Goal: Task Accomplishment & Management: Complete application form

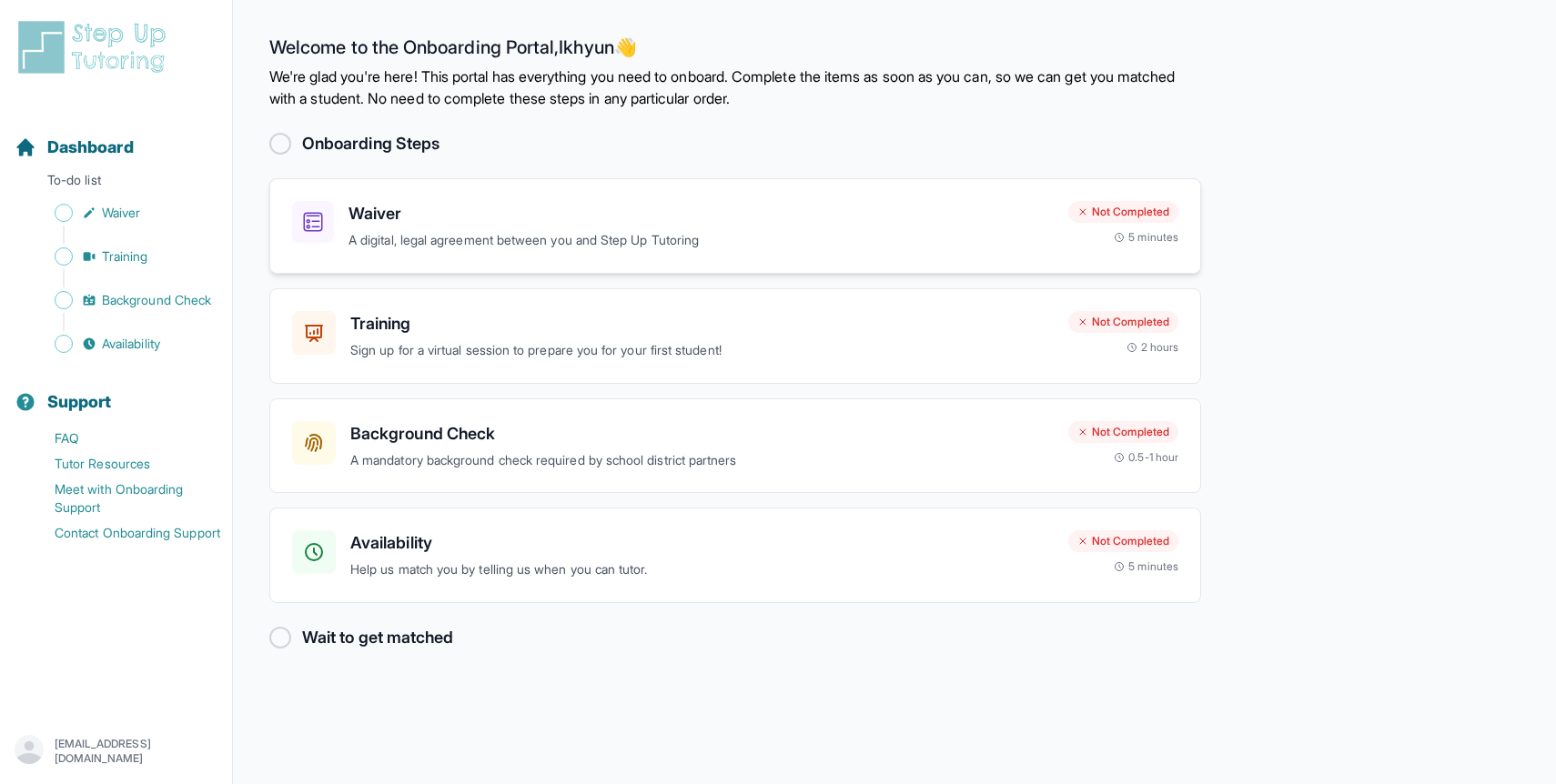
click at [547, 248] on p "A digital, legal agreement between you and Step Up Tutoring" at bounding box center [701, 241] width 705 height 21
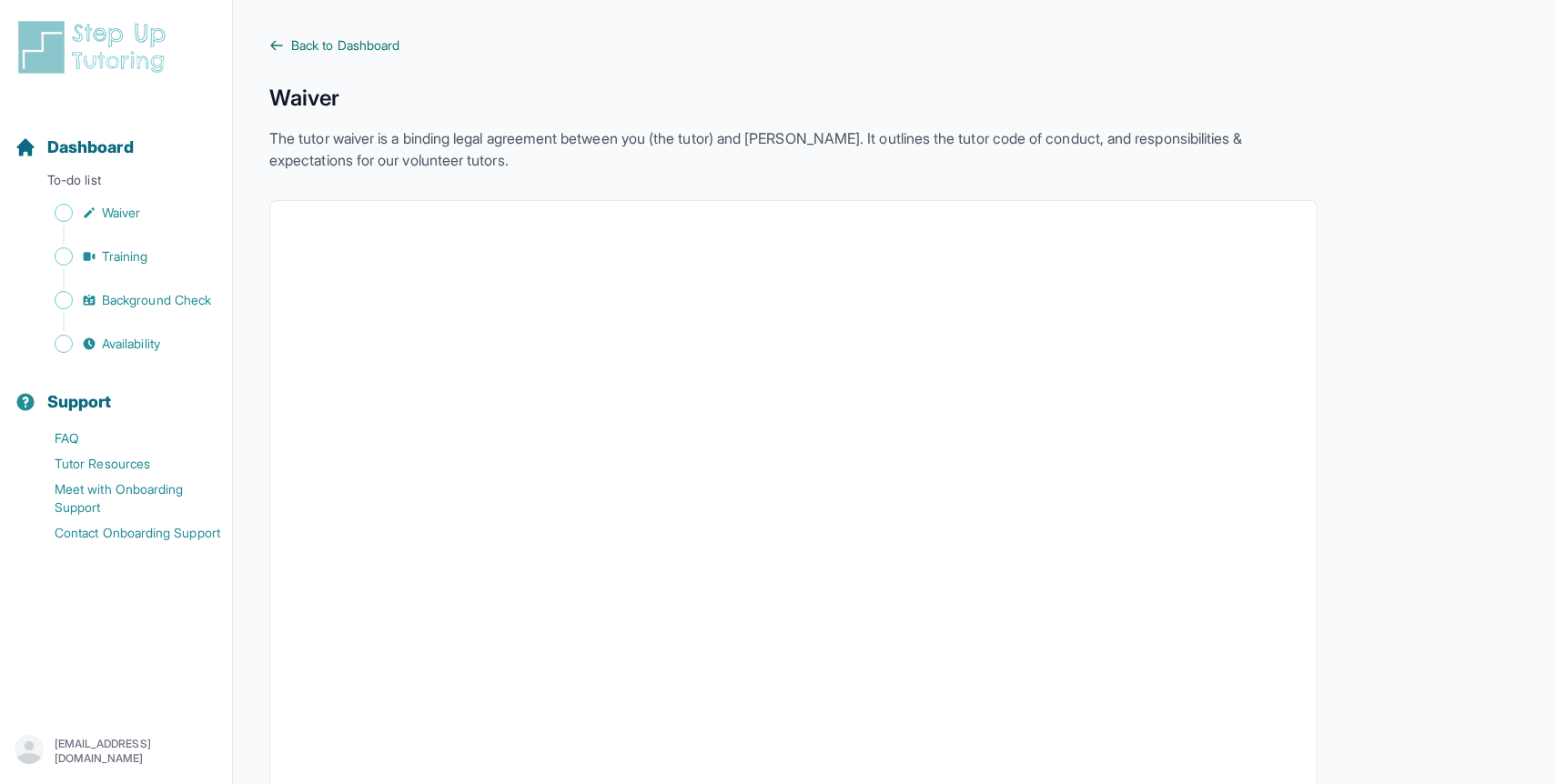
click at [325, 42] on span "Back to Dashboard" at bounding box center [345, 45] width 108 height 18
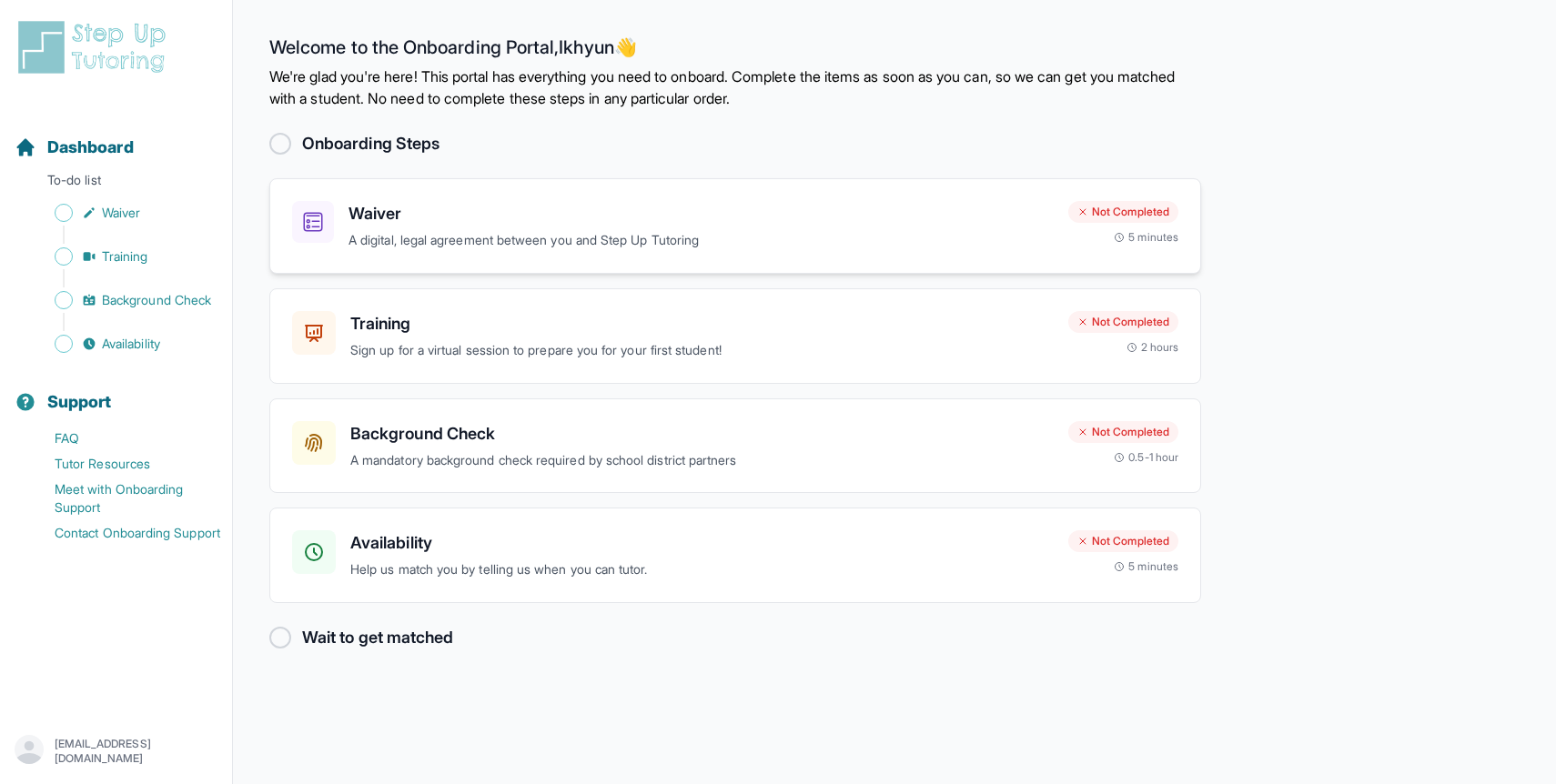
click at [704, 233] on p "A digital, legal agreement between you and Step Up Tutoring" at bounding box center [701, 241] width 705 height 21
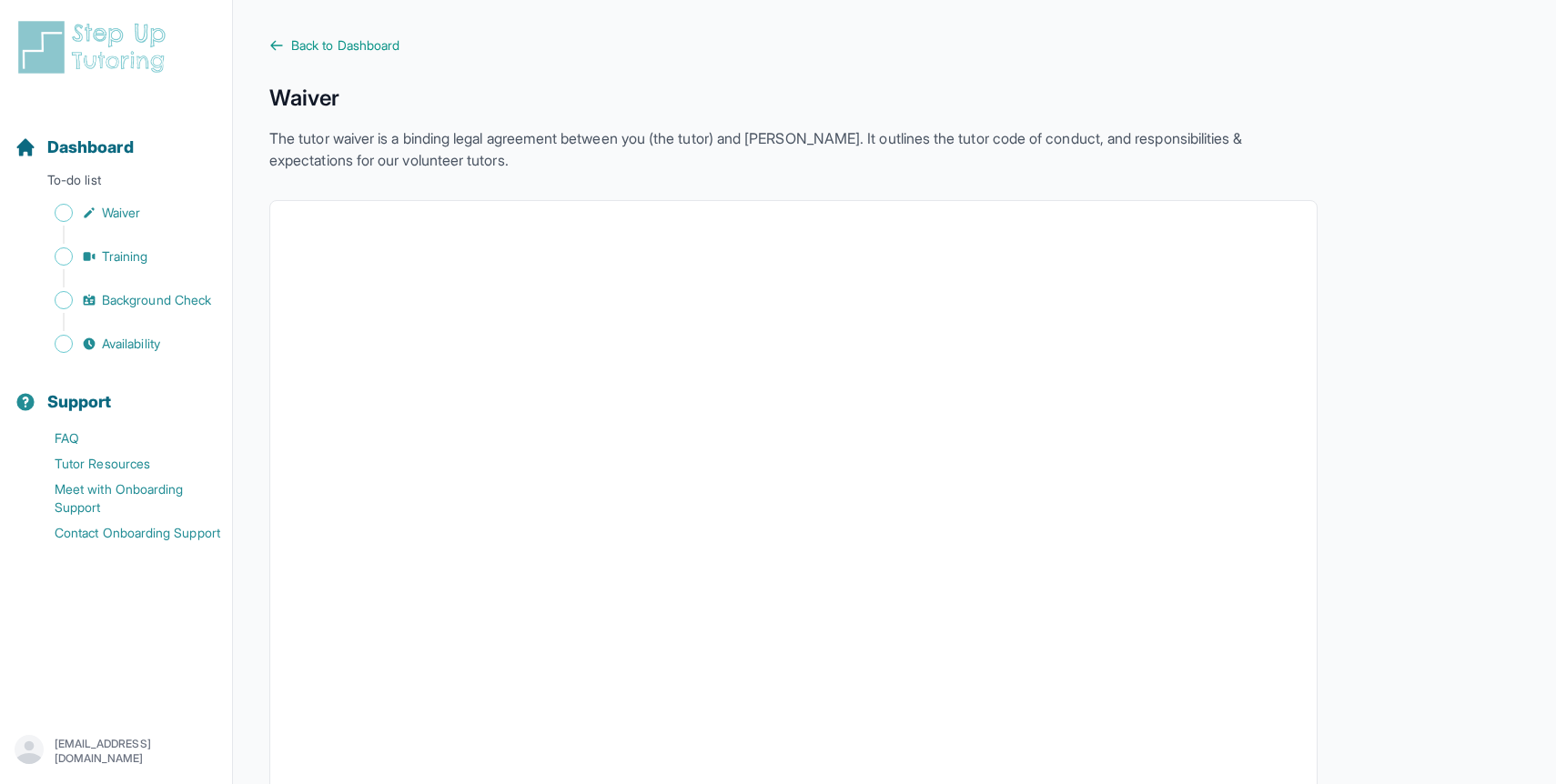
click at [317, 44] on span "Back to Dashboard" at bounding box center [345, 45] width 108 height 18
